Goal: Task Accomplishment & Management: Use online tool/utility

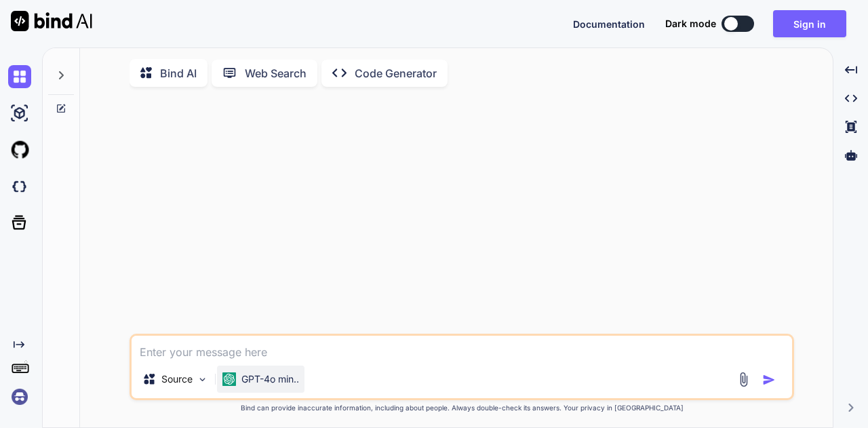
click at [263, 383] on p "GPT-4o min.." at bounding box center [270, 379] width 58 height 14
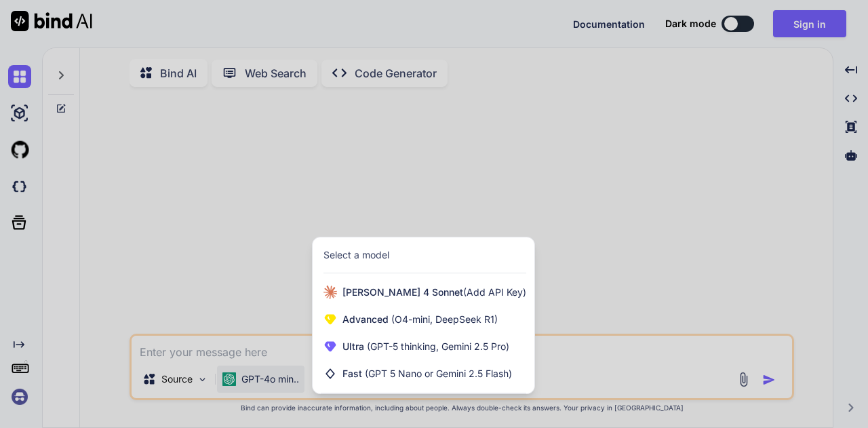
click at [575, 378] on div at bounding box center [434, 214] width 868 height 428
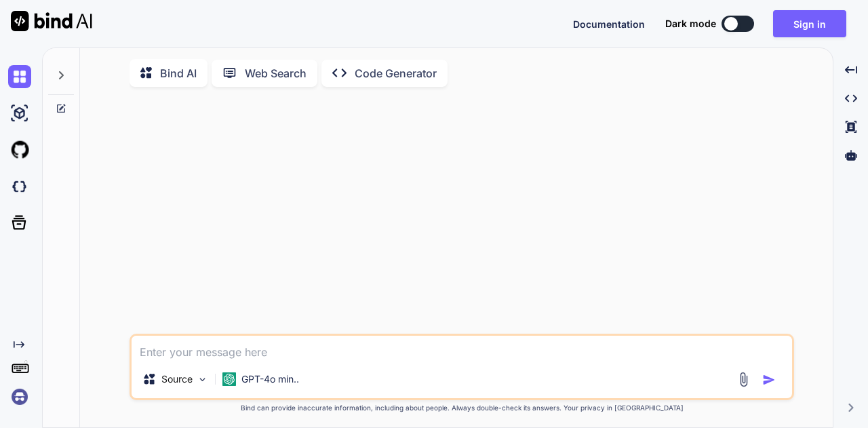
click at [547, 351] on textarea at bounding box center [462, 348] width 661 height 24
click at [206, 385] on img at bounding box center [203, 380] width 12 height 12
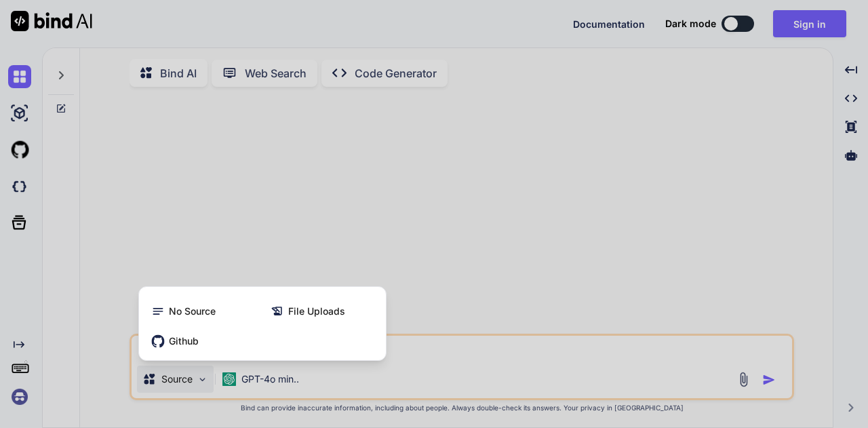
click at [478, 361] on div at bounding box center [434, 214] width 868 height 428
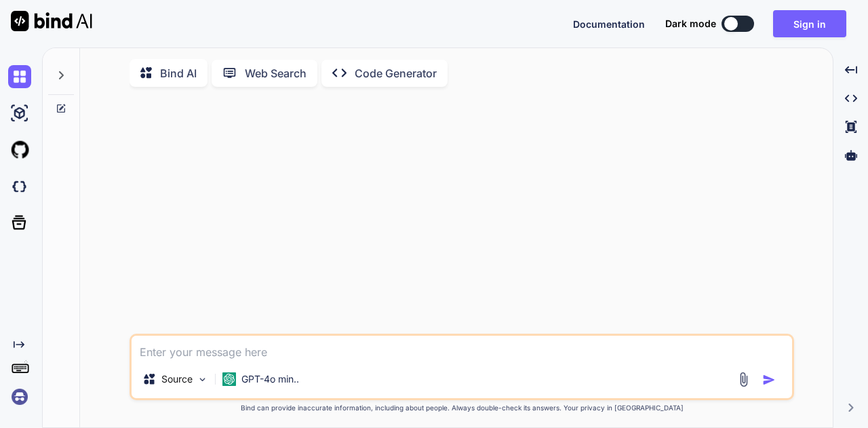
click at [474, 359] on textarea at bounding box center [462, 348] width 661 height 24
drag, startPoint x: 714, startPoint y: 30, endPoint x: 732, endPoint y: 25, distance: 18.3
click at [720, 27] on div "Dark mode" at bounding box center [713, 24] width 97 height 16
click at [737, 24] on div at bounding box center [731, 24] width 14 height 14
type textarea "x"
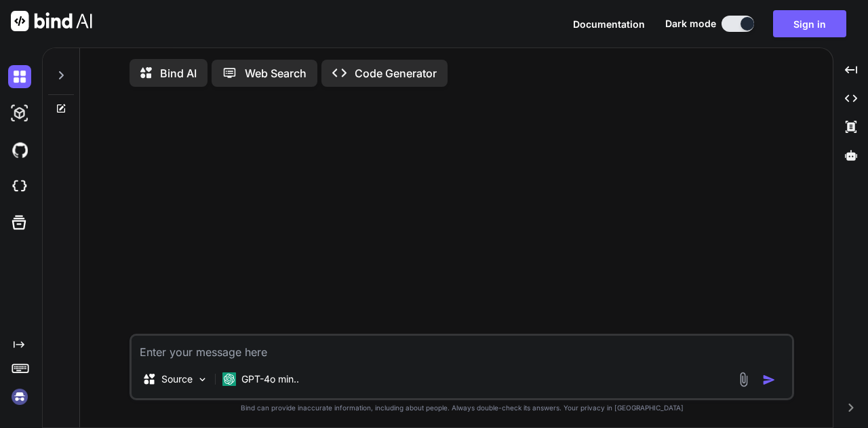
click at [113, 147] on div "Source GPT-4o min.. Created with Bind Always check its answers. Privacy in Bind…" at bounding box center [462, 264] width 742 height 332
click at [845, 151] on icon at bounding box center [851, 155] width 12 height 12
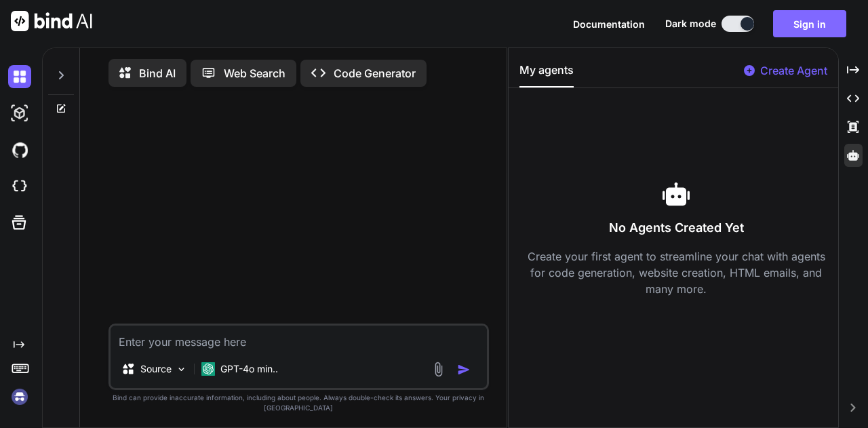
click at [805, 31] on button "Sign in" at bounding box center [809, 23] width 73 height 27
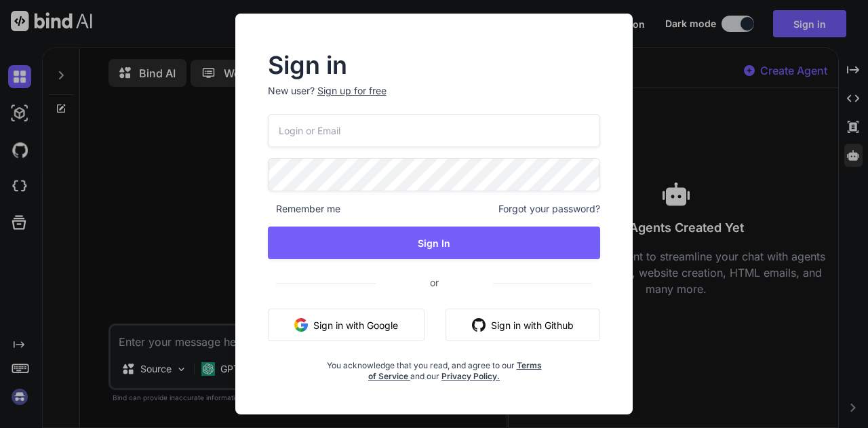
click at [161, 234] on div "Sign in New user? Sign up for free Remember me Forgot your password? Sign In or…" at bounding box center [434, 214] width 868 height 428
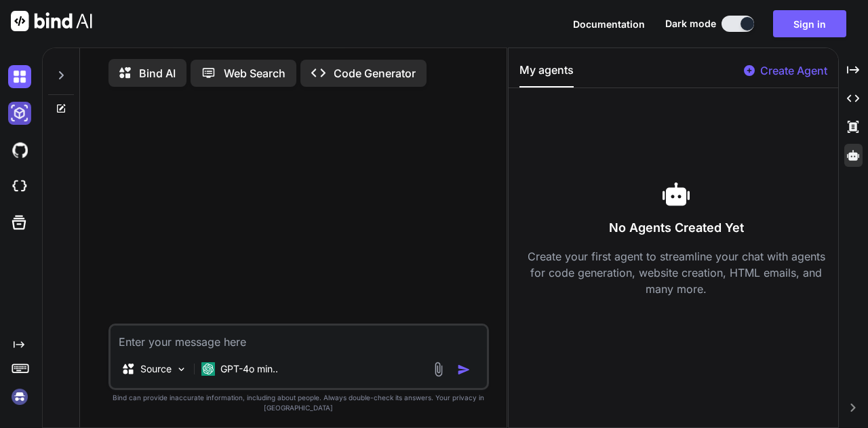
click at [22, 116] on img at bounding box center [19, 113] width 23 height 23
click at [22, 149] on img at bounding box center [19, 149] width 23 height 23
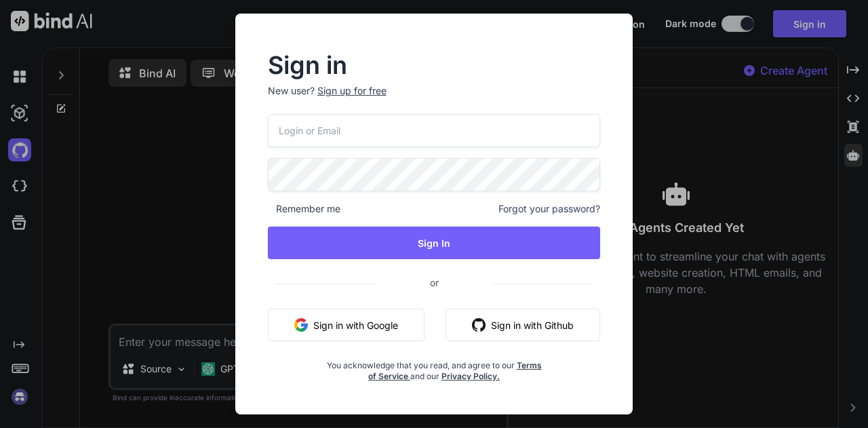
click at [22, 177] on div "Sign in New user? Sign up for free Remember me Forgot your password? Sign In or…" at bounding box center [434, 214] width 868 height 428
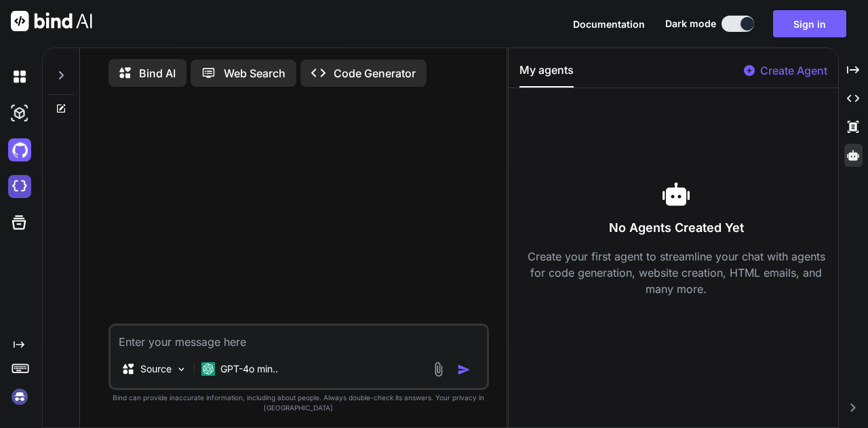
click at [18, 184] on img at bounding box center [19, 186] width 23 height 23
click at [369, 287] on div at bounding box center [300, 211] width 378 height 226
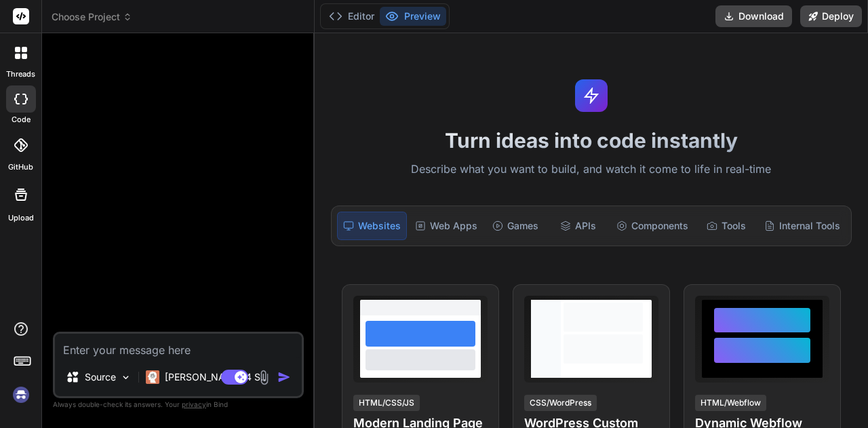
type textarea "x"
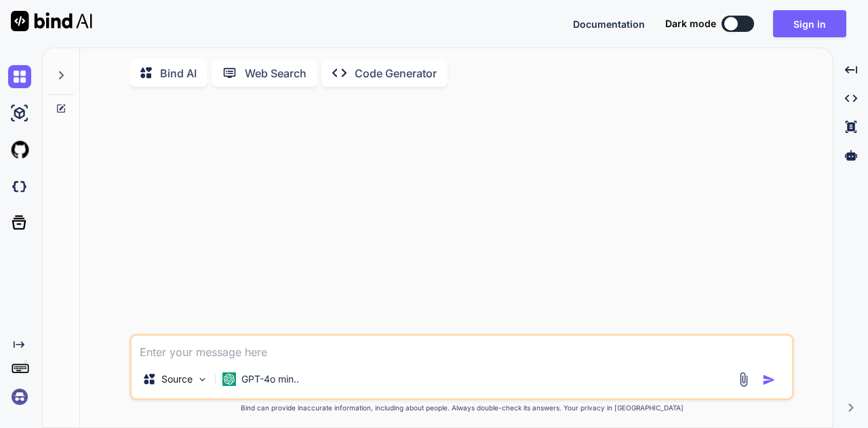
click at [733, 24] on div at bounding box center [731, 24] width 14 height 14
type textarea "x"
